Goal: Task Accomplishment & Management: Use online tool/utility

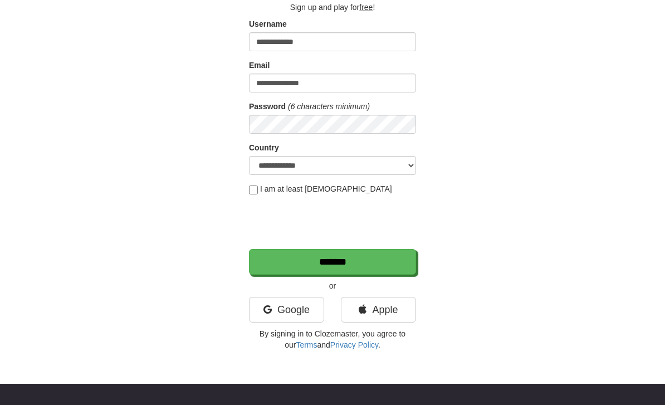
scroll to position [73, 0]
click at [384, 83] on input "**********" at bounding box center [332, 82] width 167 height 19
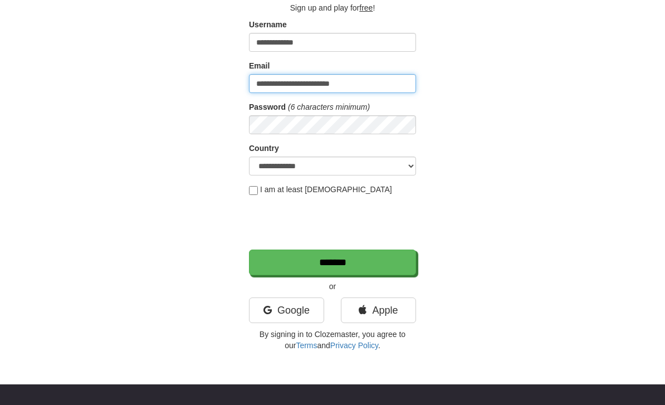
type input "**********"
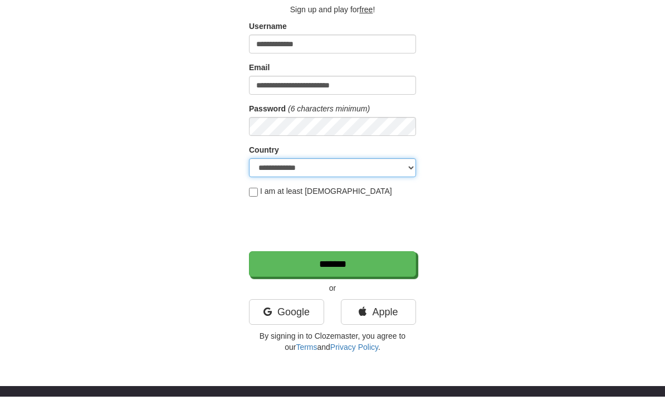
click at [402, 171] on select "**********" at bounding box center [332, 176] width 167 height 19
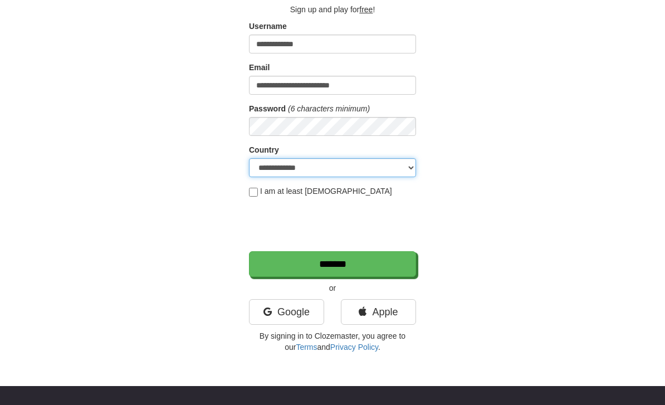
select select "**"
click at [263, 185] on label "I am at least 16 years old" at bounding box center [320, 190] width 143 height 11
click at [301, 312] on link "Google" at bounding box center [286, 312] width 75 height 26
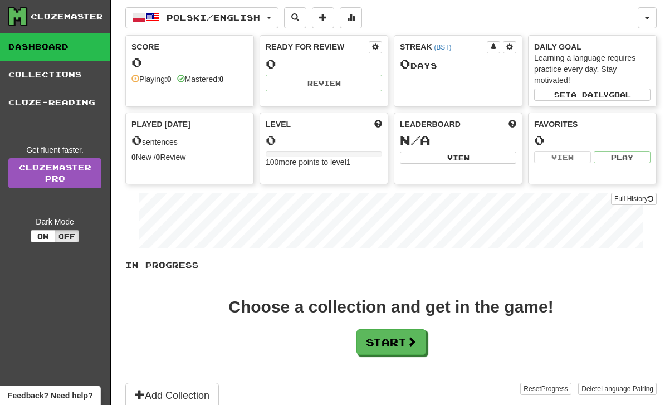
click at [151, 12] on span "button" at bounding box center [152, 17] width 13 height 13
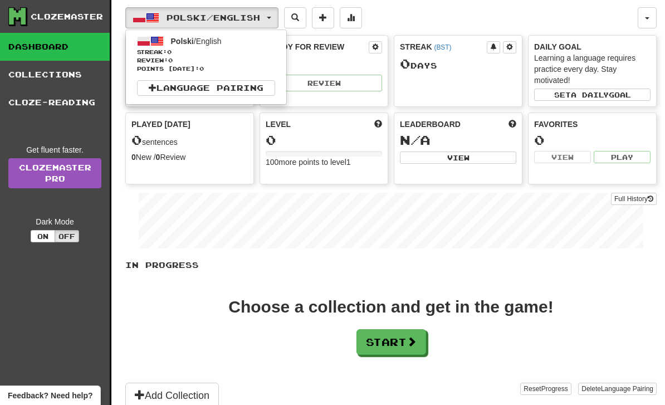
click at [518, 291] on div at bounding box center [332, 202] width 665 height 405
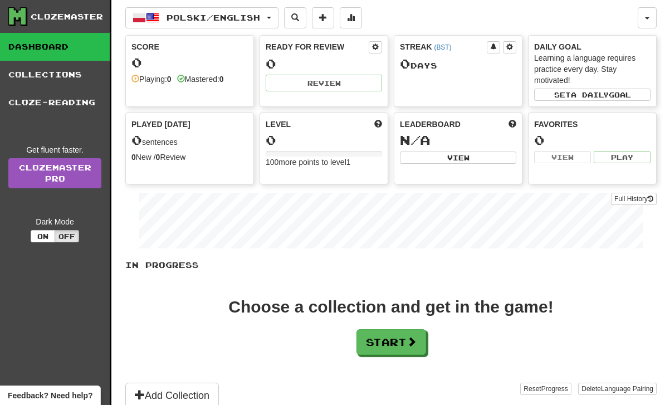
click at [411, 338] on span at bounding box center [411, 341] width 10 height 10
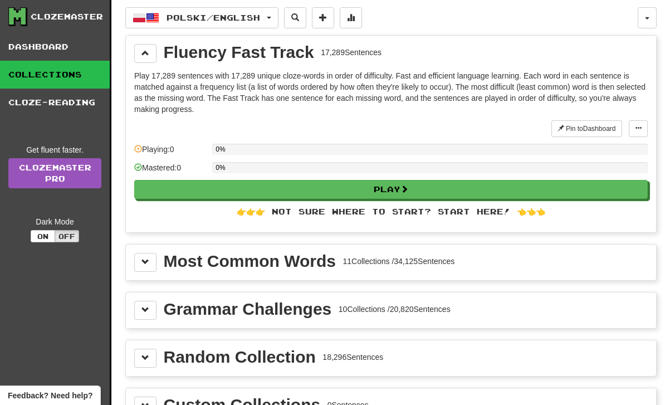
click at [537, 193] on button "Play" at bounding box center [390, 189] width 513 height 19
select select "**"
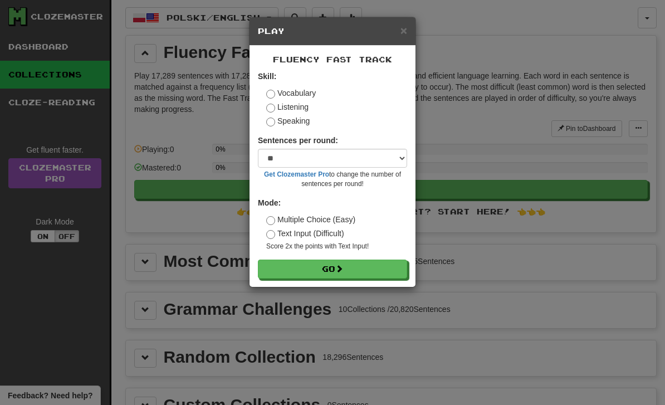
click at [331, 276] on button "Go" at bounding box center [332, 268] width 149 height 19
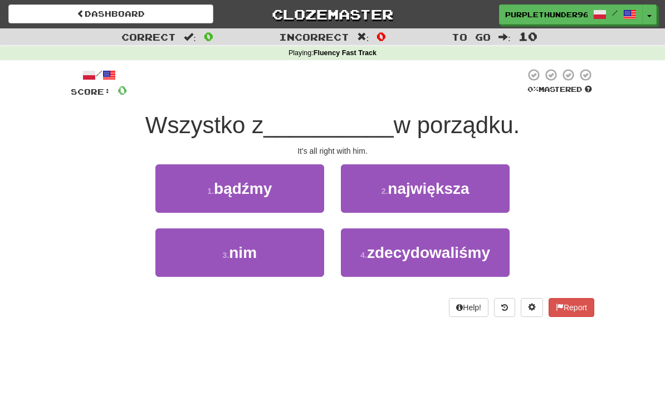
click at [466, 307] on button "Help!" at bounding box center [469, 307] width 40 height 19
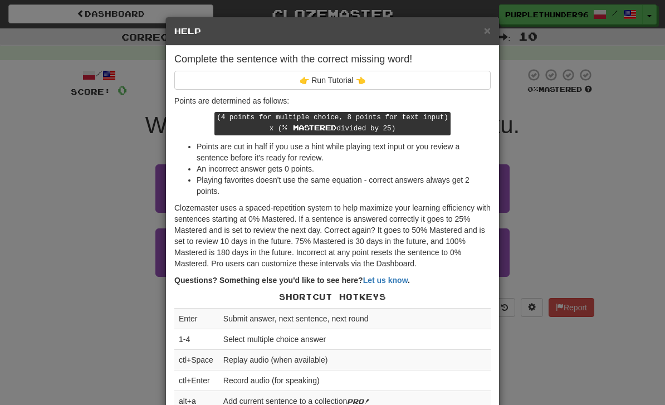
click at [463, 81] on button "👉 Run Tutorial 👈" at bounding box center [332, 80] width 316 height 19
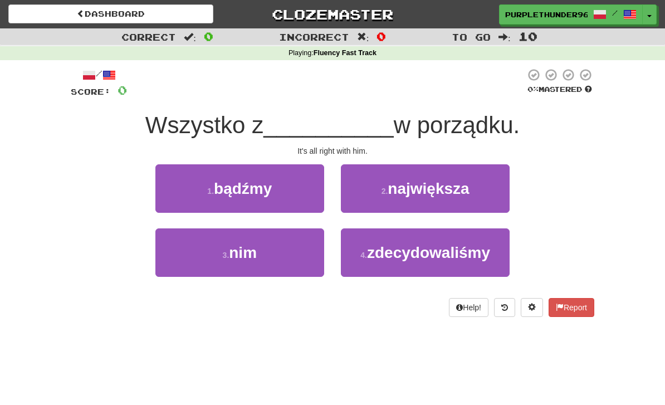
click at [484, 298] on button "Help!" at bounding box center [469, 307] width 40 height 19
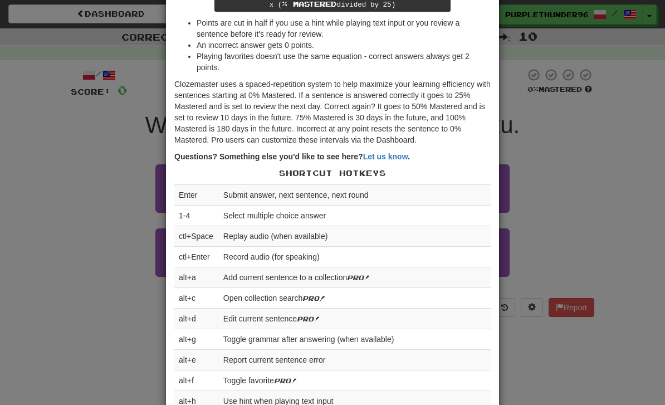
scroll to position [126, 0]
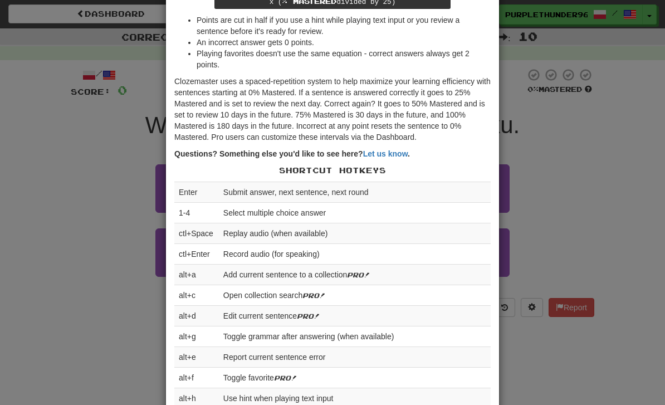
click at [497, 25] on div "Complete the sentence with the correct missing word! 👉 Run Tutorial 👈 Points ar…" at bounding box center [332, 297] width 333 height 757
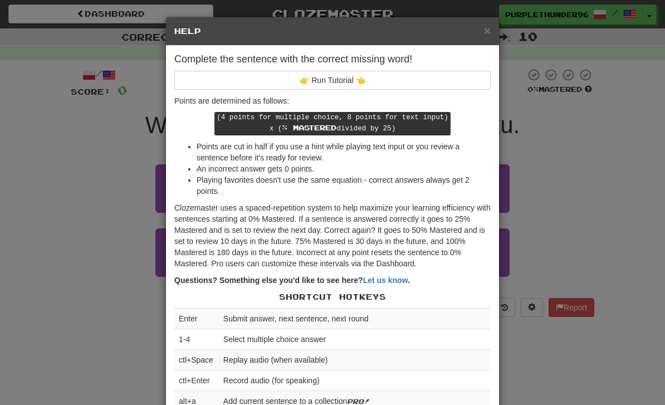
scroll to position [0, 0]
click at [494, 27] on div "× Help" at bounding box center [332, 31] width 333 height 28
click at [489, 34] on span "×" at bounding box center [487, 30] width 7 height 13
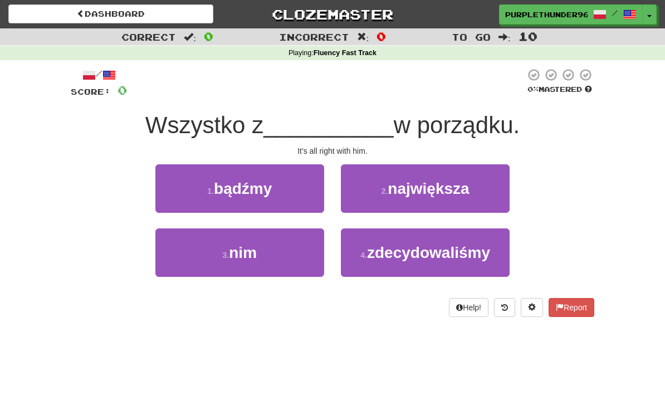
click at [464, 129] on span "w porządku." at bounding box center [457, 125] width 126 height 26
click at [178, 116] on span "Wszystko z" at bounding box center [204, 125] width 118 height 26
click at [193, 181] on button "1 . bądźmy" at bounding box center [239, 188] width 169 height 48
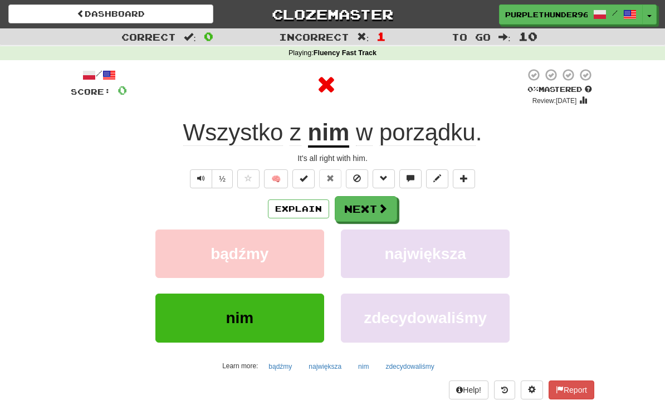
click at [391, 212] on button "Next" at bounding box center [366, 209] width 62 height 26
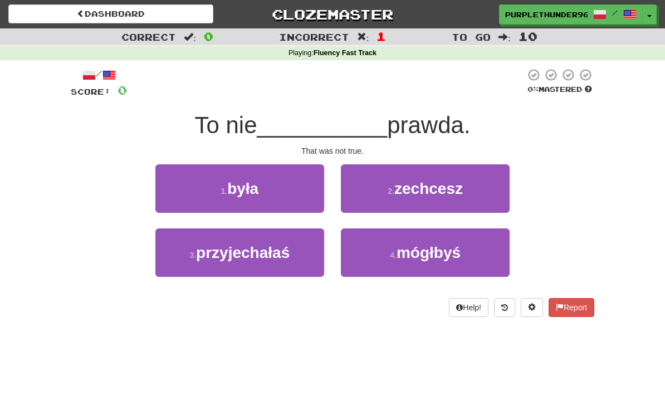
click at [446, 133] on span "prawda." at bounding box center [428, 125] width 83 height 26
